Goal: Navigation & Orientation: Understand site structure

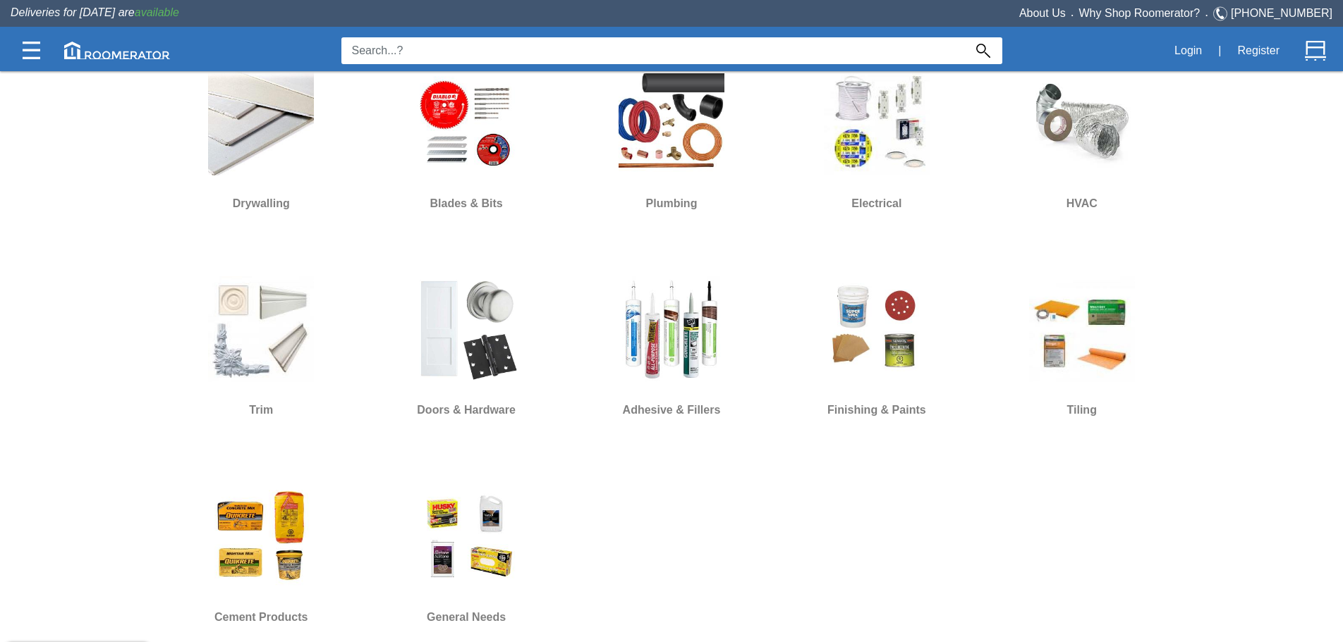
scroll to position [1002, 0]
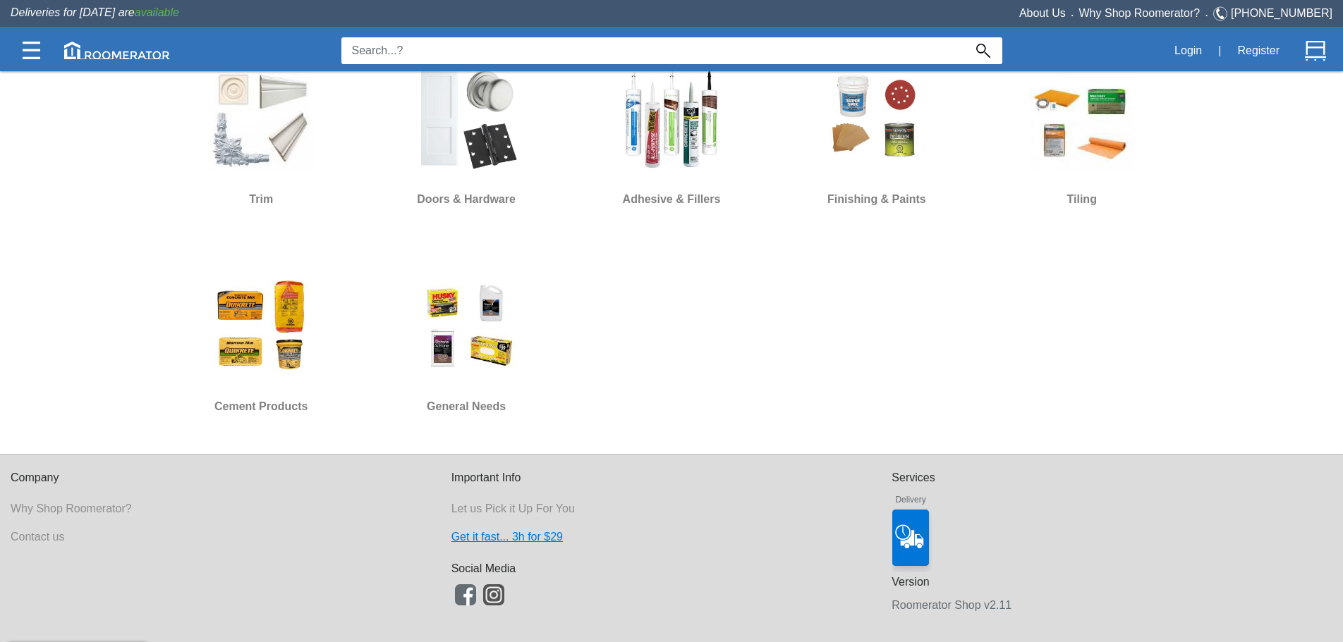
click at [490, 539] on link "Get it fast... 3h for $29" at bounding box center [506, 537] width 111 height 12
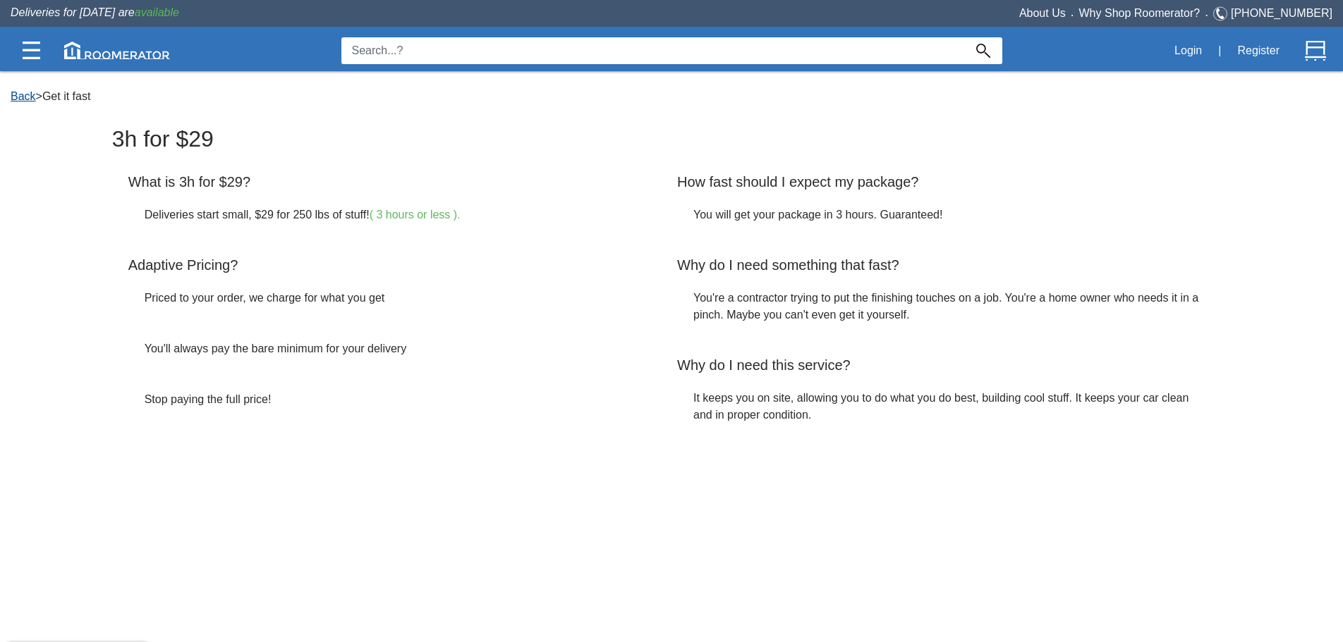
click at [28, 99] on link "Back" at bounding box center [23, 96] width 25 height 12
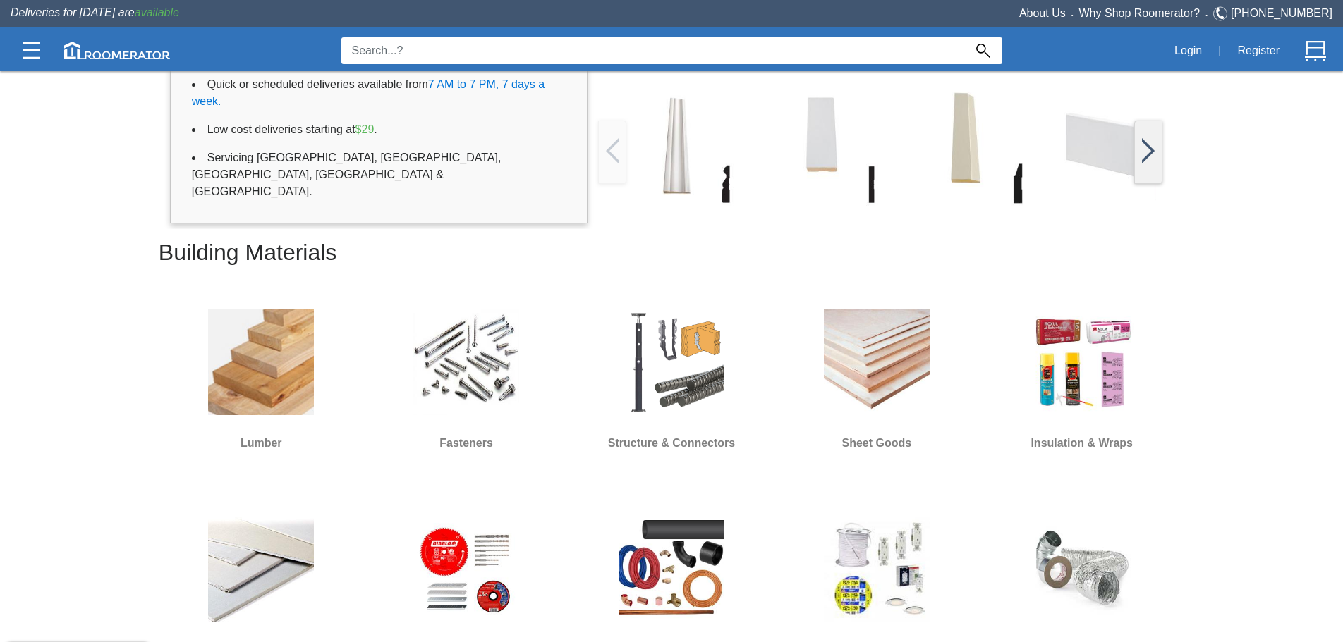
scroll to position [1002, 0]
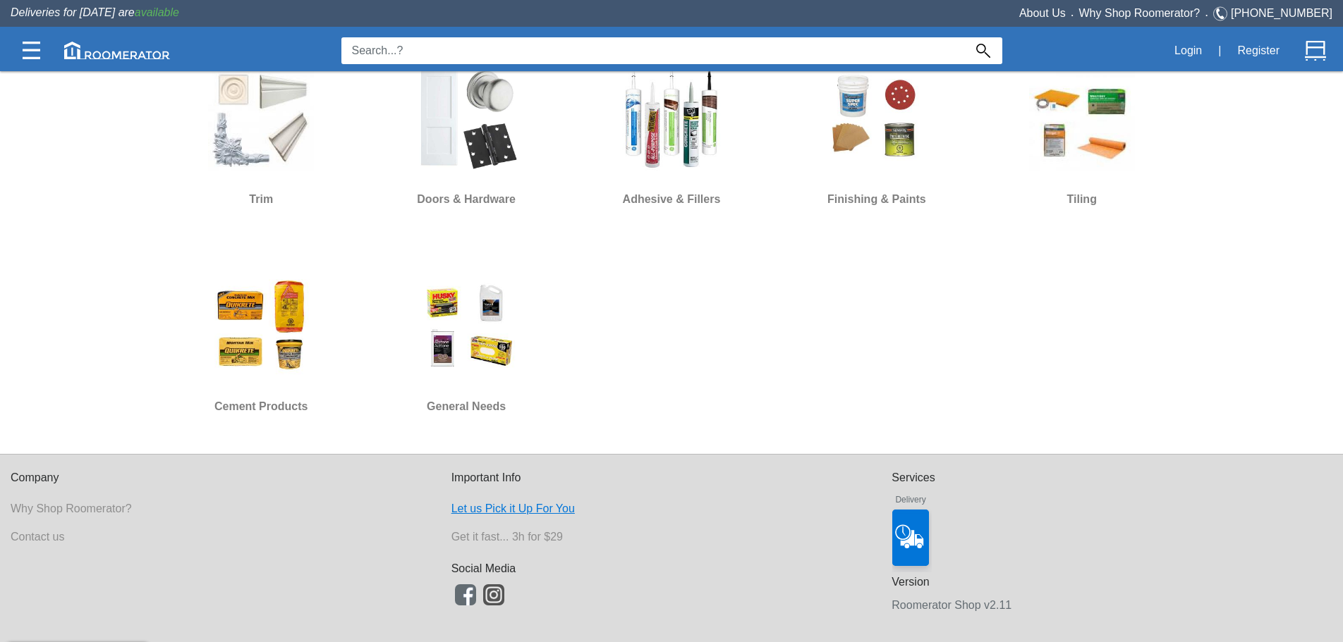
click at [501, 503] on link "Let us Pick it Up For You" at bounding box center [512, 509] width 123 height 12
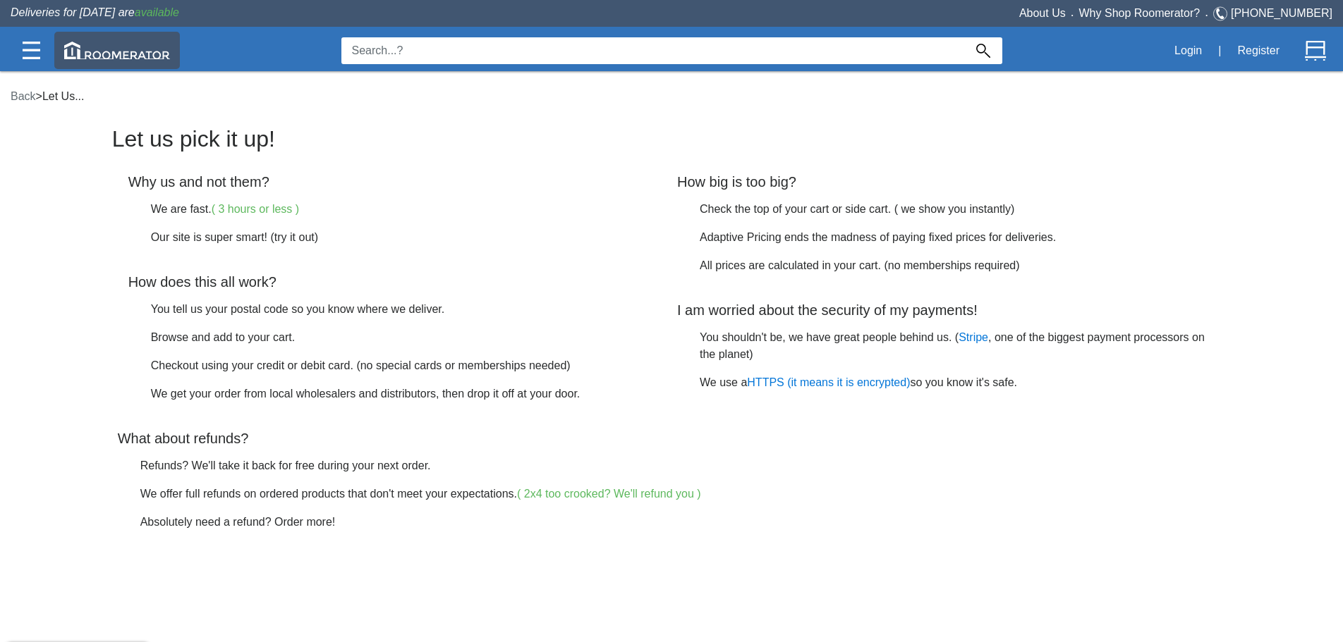
click at [130, 56] on img at bounding box center [117, 51] width 106 height 18
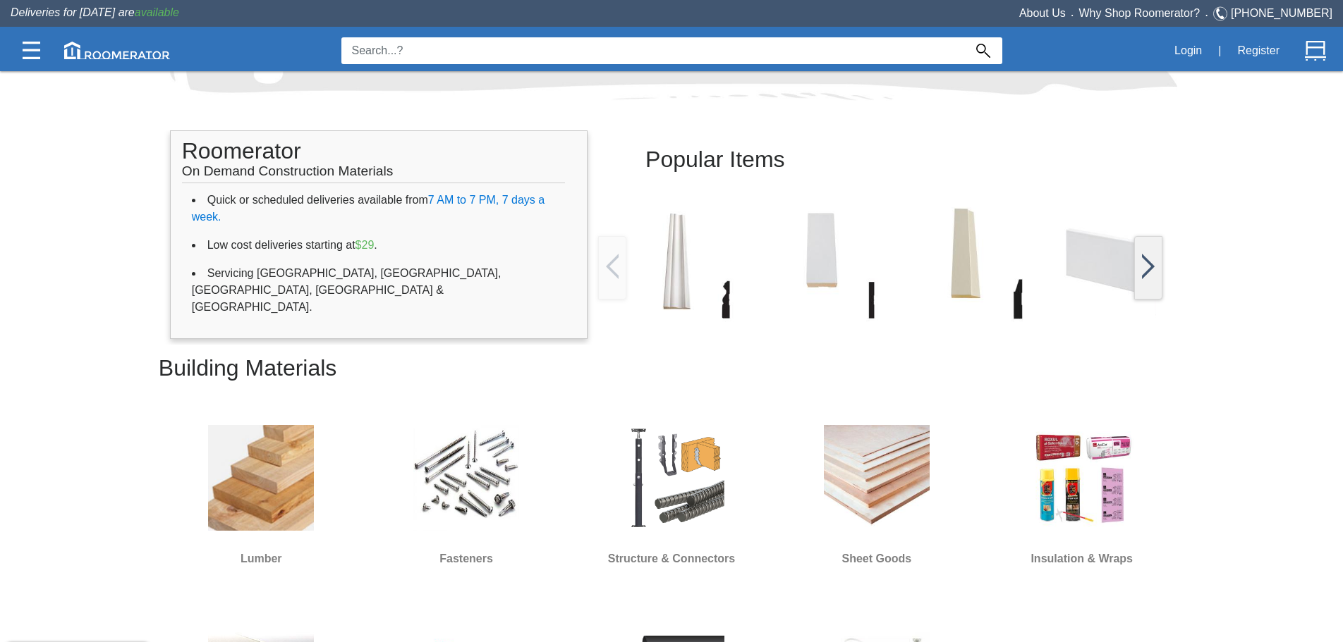
scroll to position [259, 0]
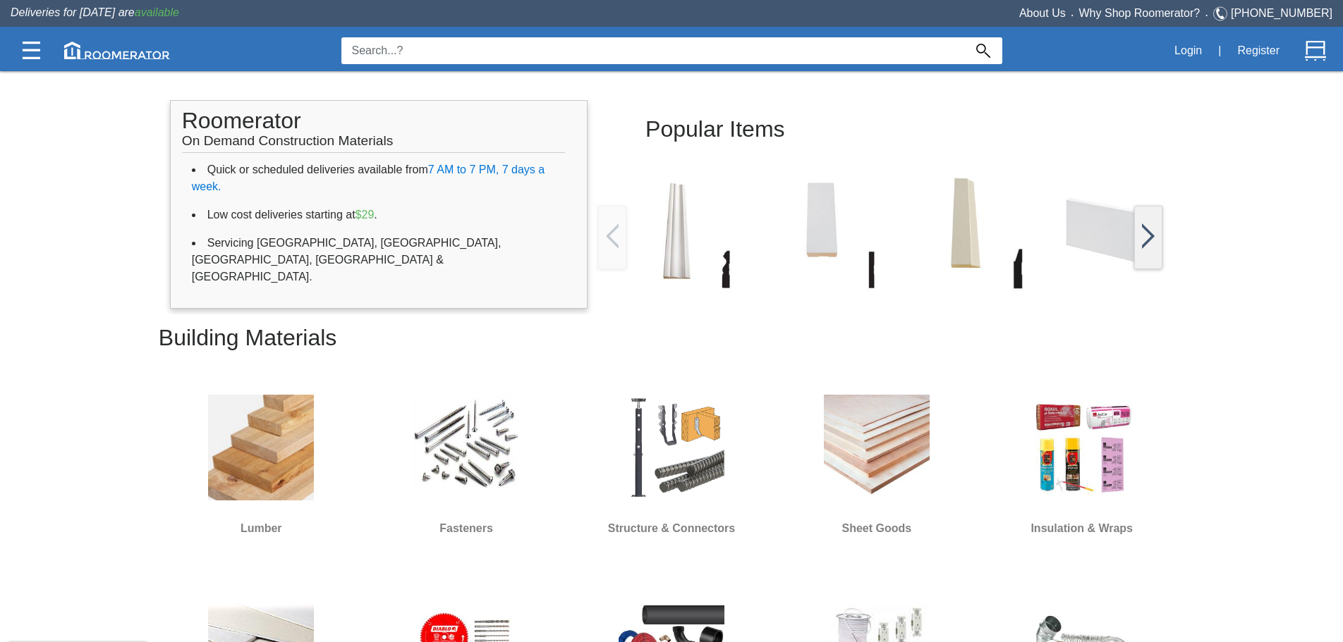
drag, startPoint x: 104, startPoint y: 313, endPoint x: 131, endPoint y: 71, distance: 243.5
click at [104, 310] on app-home "Popular Items Roomerator On Demand Construction Materials Quick or scheduled de…" at bounding box center [671, 469] width 1343 height 1456
